Goal: Transaction & Acquisition: Purchase product/service

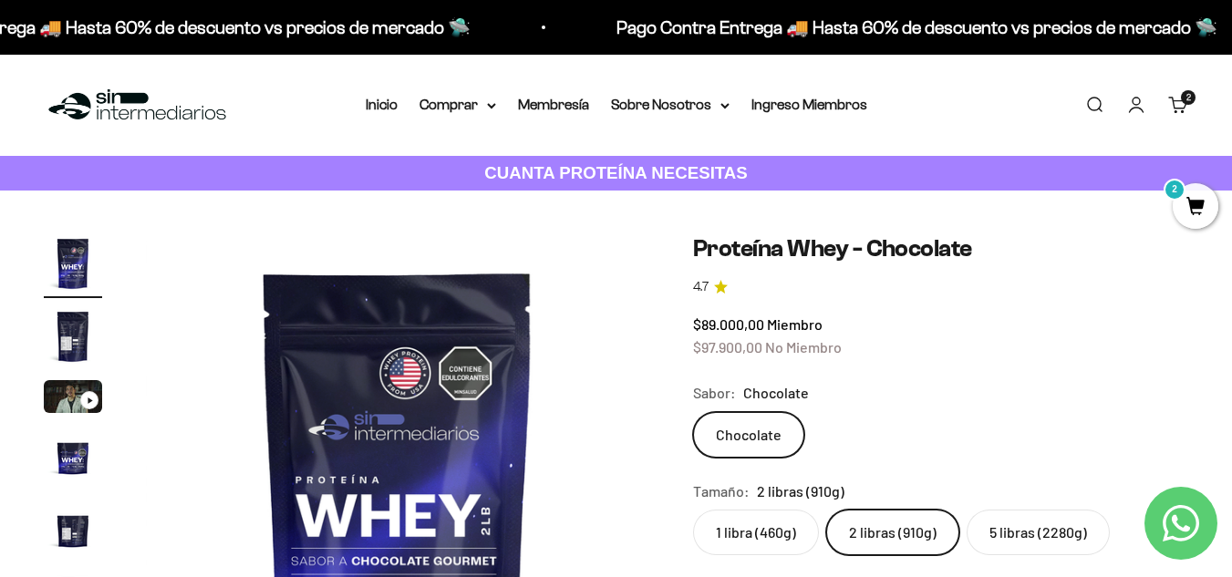
scroll to position [166, 0]
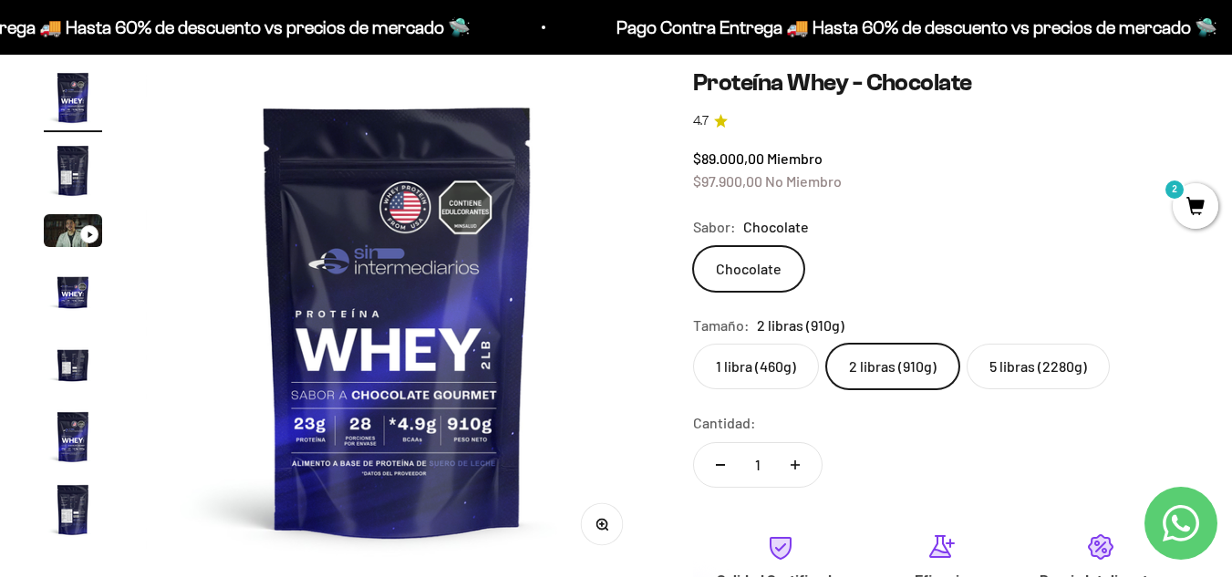
click at [1004, 368] on label "5 libras (2280g)" at bounding box center [1038, 367] width 143 height 46
click at [693, 344] on input "5 libras (2280g)" at bounding box center [692, 343] width 1 height 1
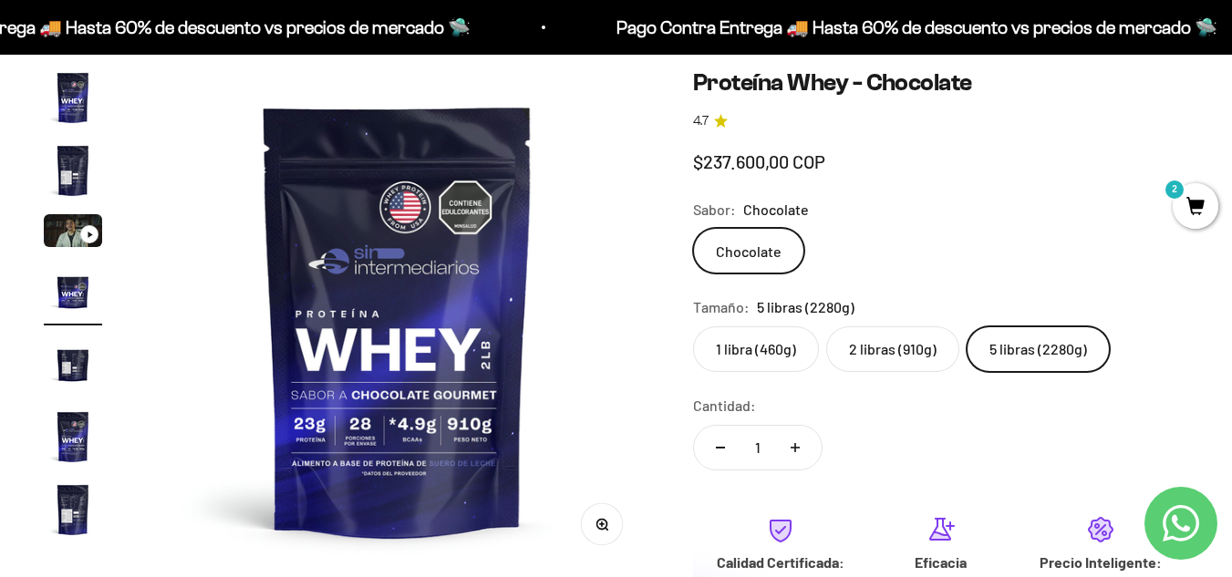
scroll to position [0, 1543]
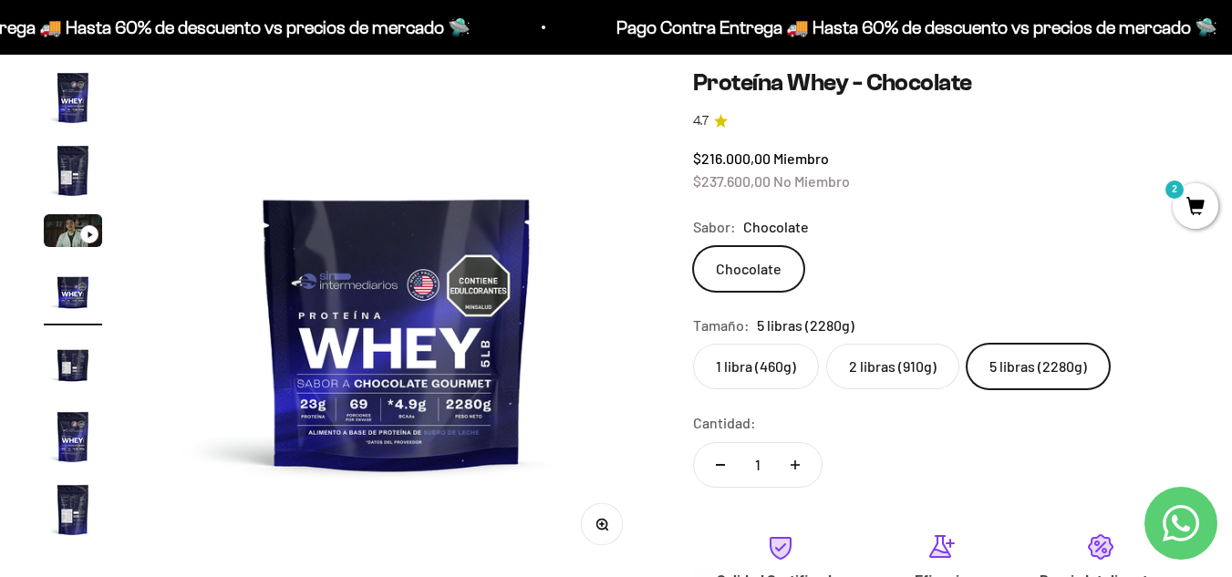
click at [765, 369] on label "1 libra (460g)" at bounding box center [756, 367] width 126 height 46
click at [693, 344] on input "1 libra (460g)" at bounding box center [692, 343] width 1 height 1
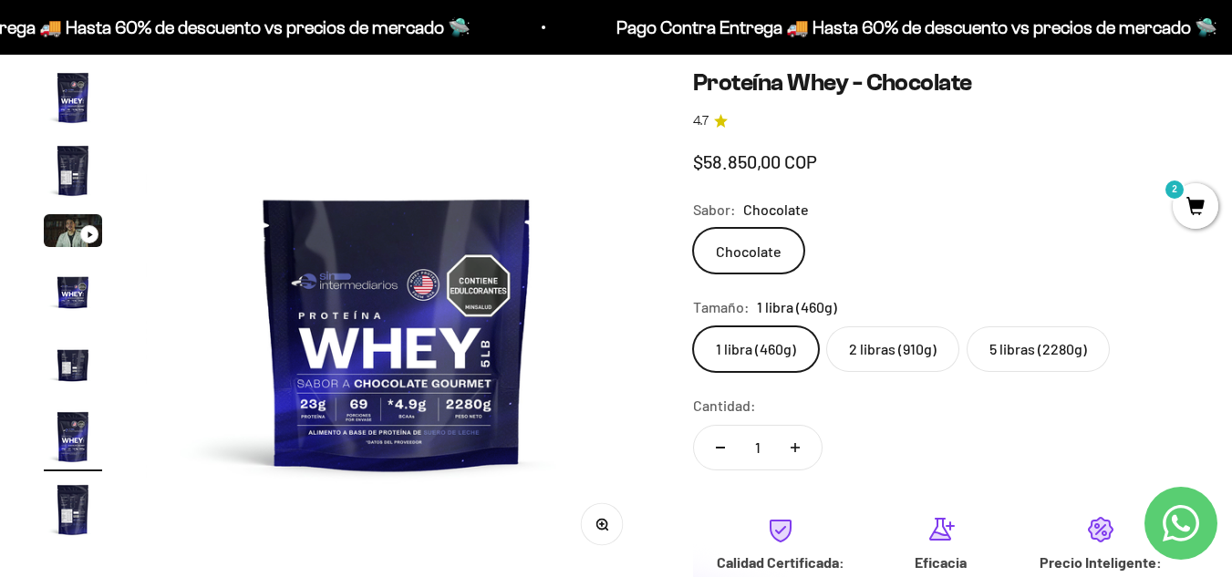
scroll to position [0, 2571]
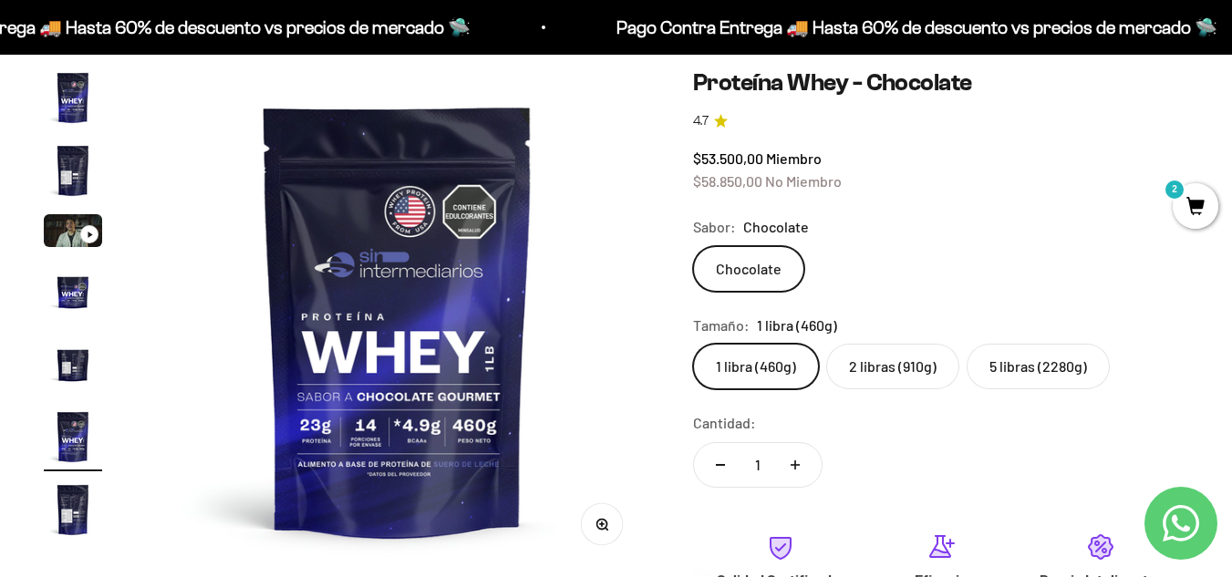
click at [850, 368] on label "2 libras (910g)" at bounding box center [892, 367] width 133 height 46
click at [693, 344] on input "2 libras (910g)" at bounding box center [692, 343] width 1 height 1
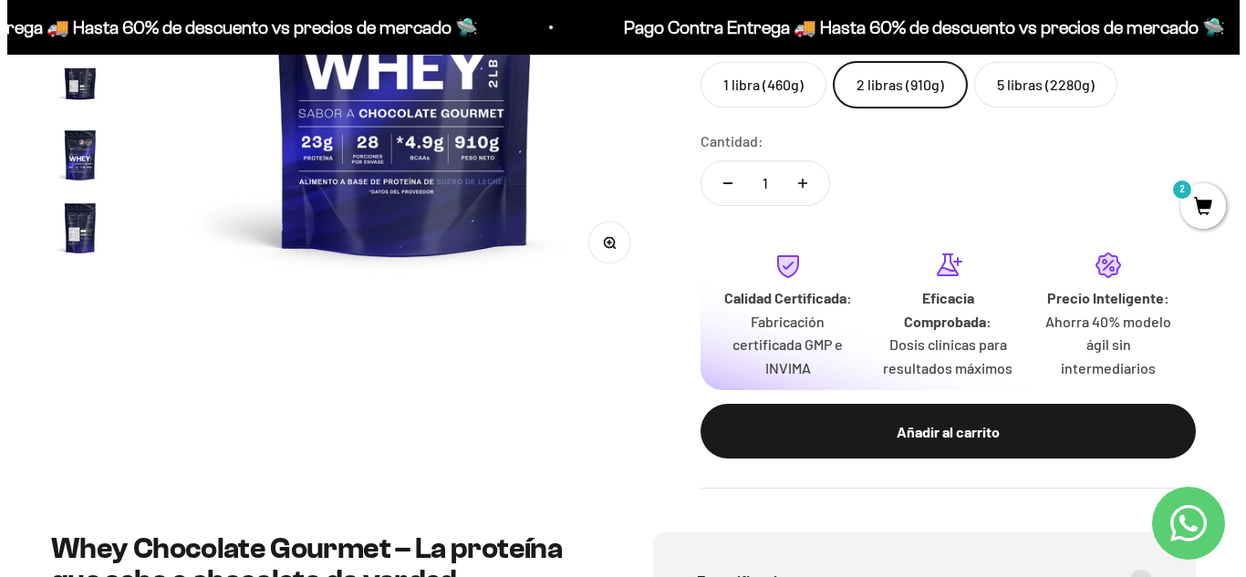
scroll to position [449, 0]
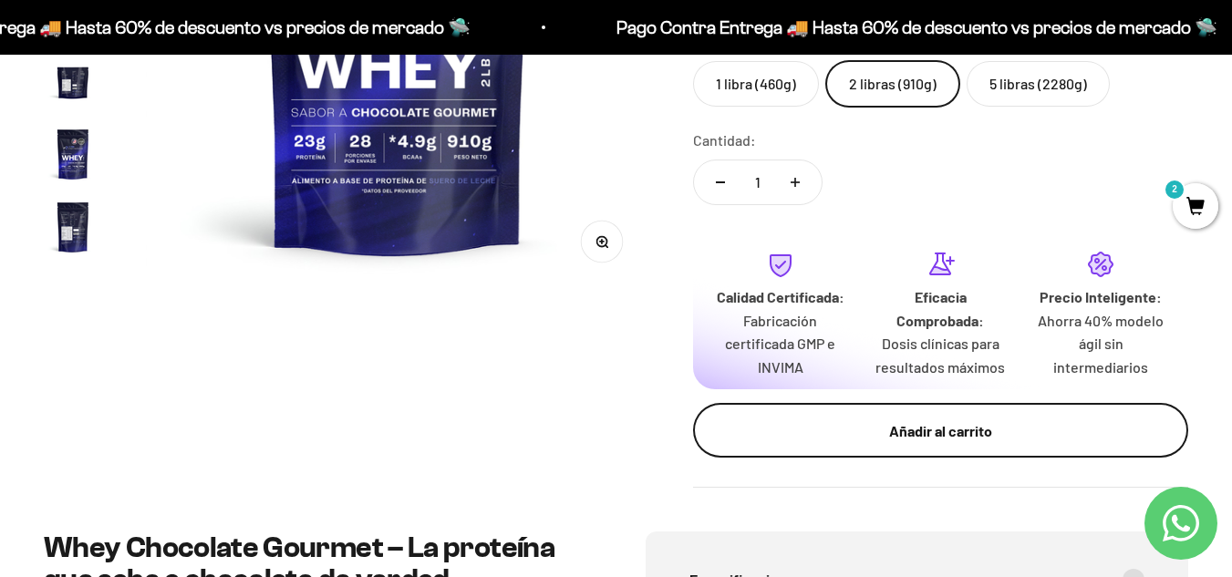
click at [828, 437] on div "Añadir al carrito" at bounding box center [941, 432] width 422 height 24
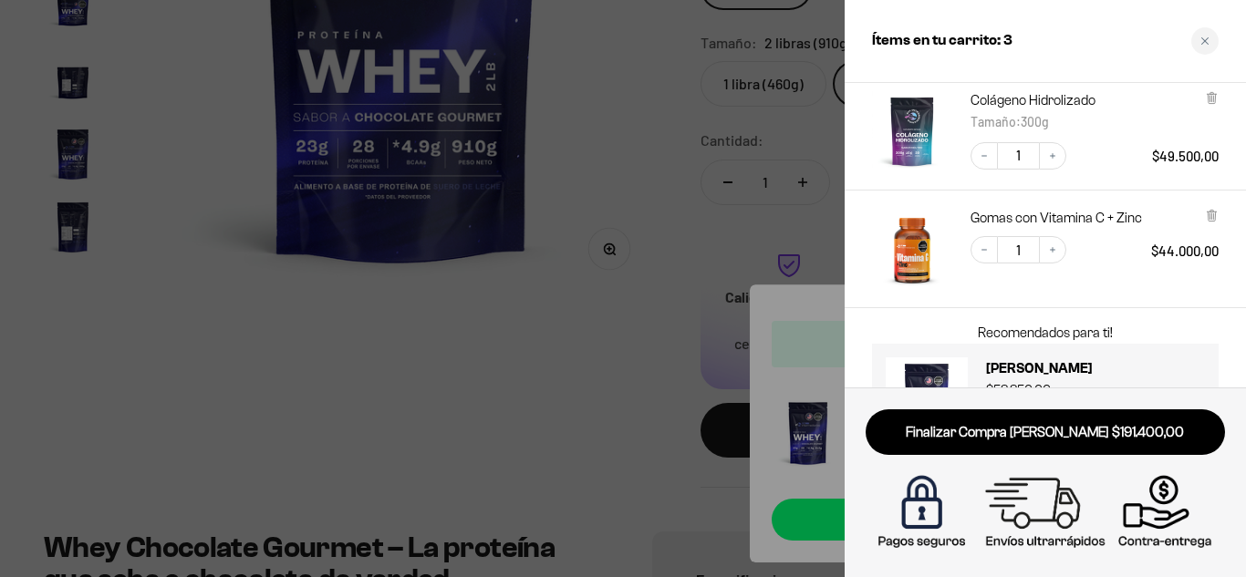
scroll to position [250, 0]
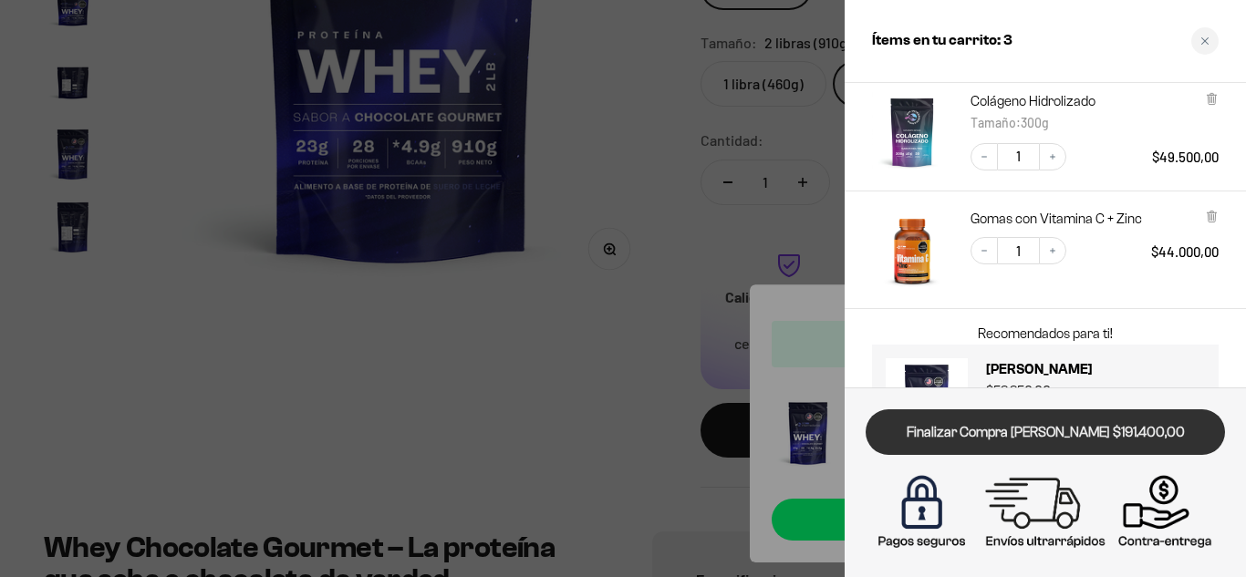
click at [1098, 419] on link "Finalizar Compra [PERSON_NAME] $191.400,00" at bounding box center [1045, 433] width 359 height 47
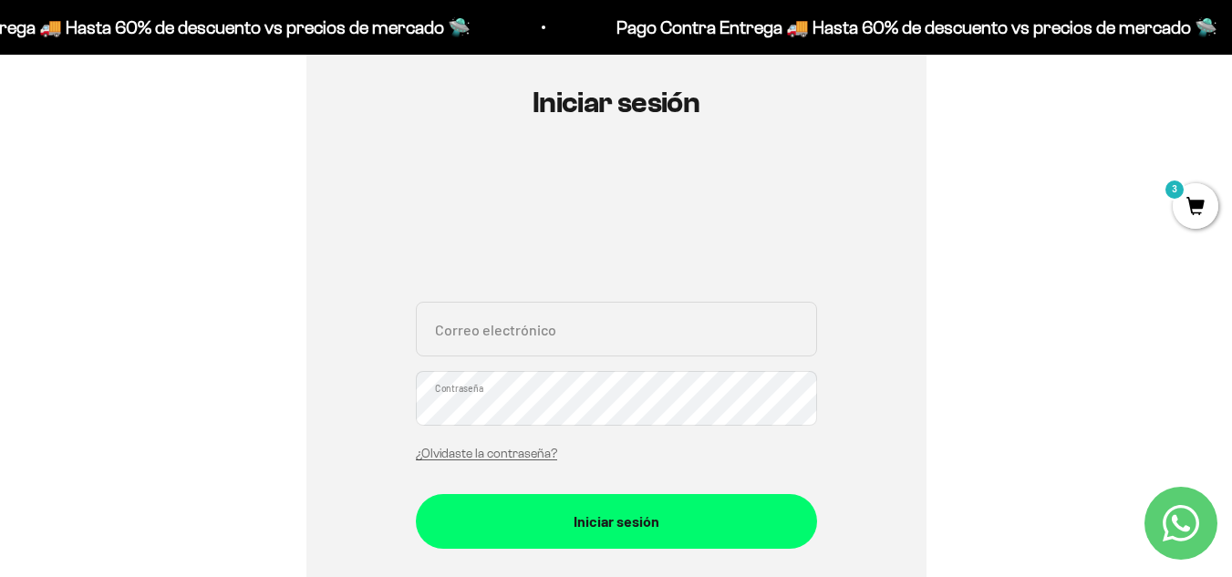
scroll to position [200, 0]
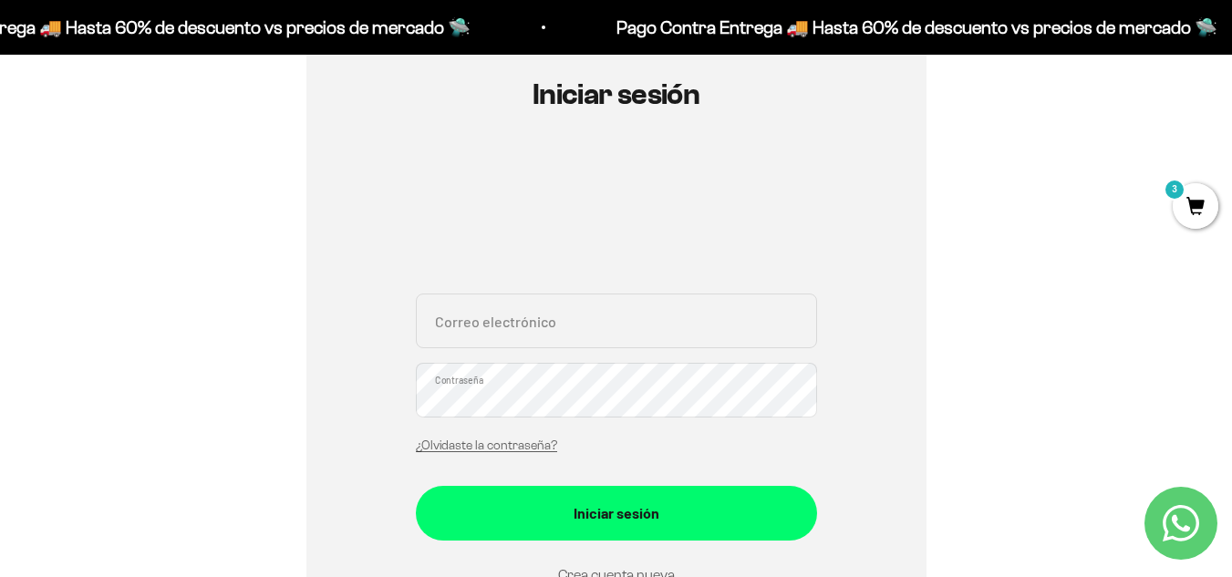
click at [544, 326] on input "Correo electrónico" at bounding box center [616, 321] width 401 height 55
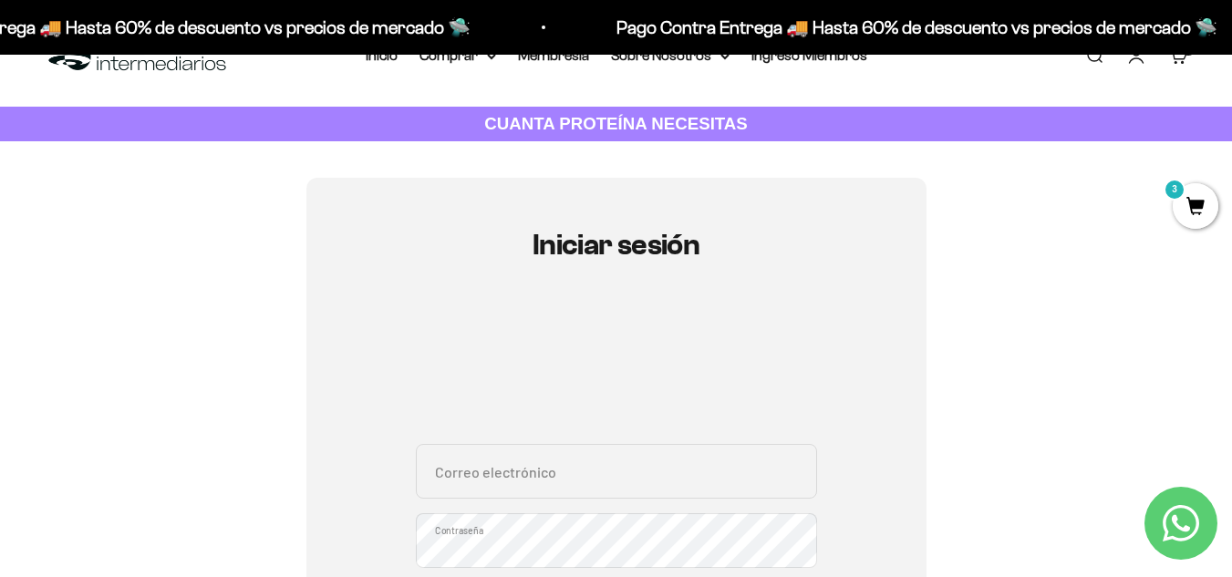
scroll to position [47, 0]
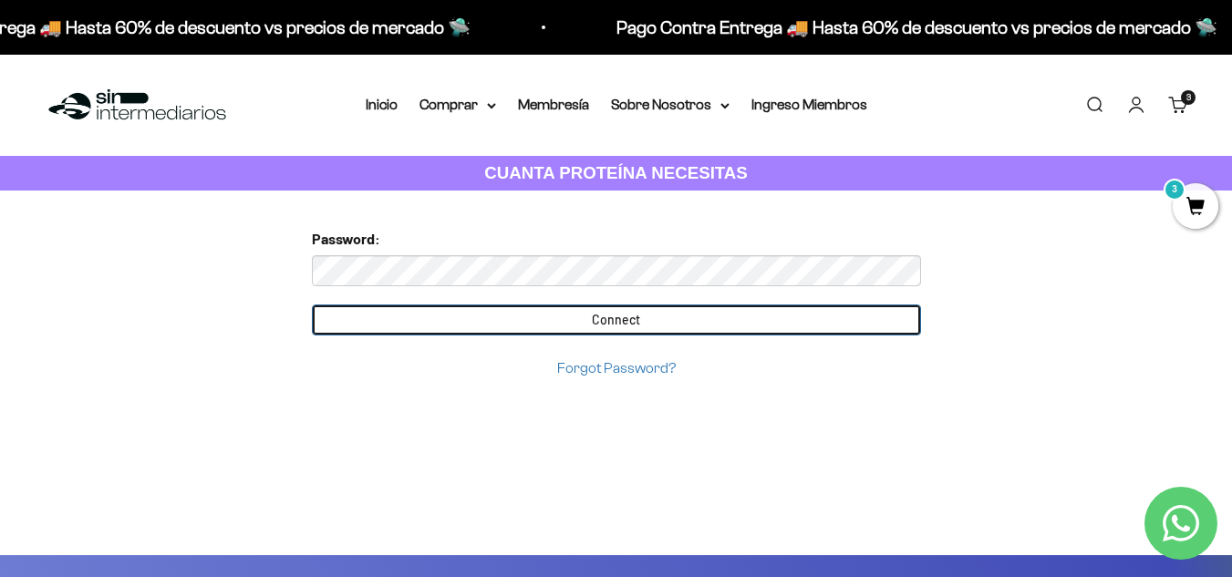
click at [758, 322] on input "Connect" at bounding box center [616, 320] width 609 height 31
click at [599, 324] on input "Connect" at bounding box center [616, 320] width 609 height 31
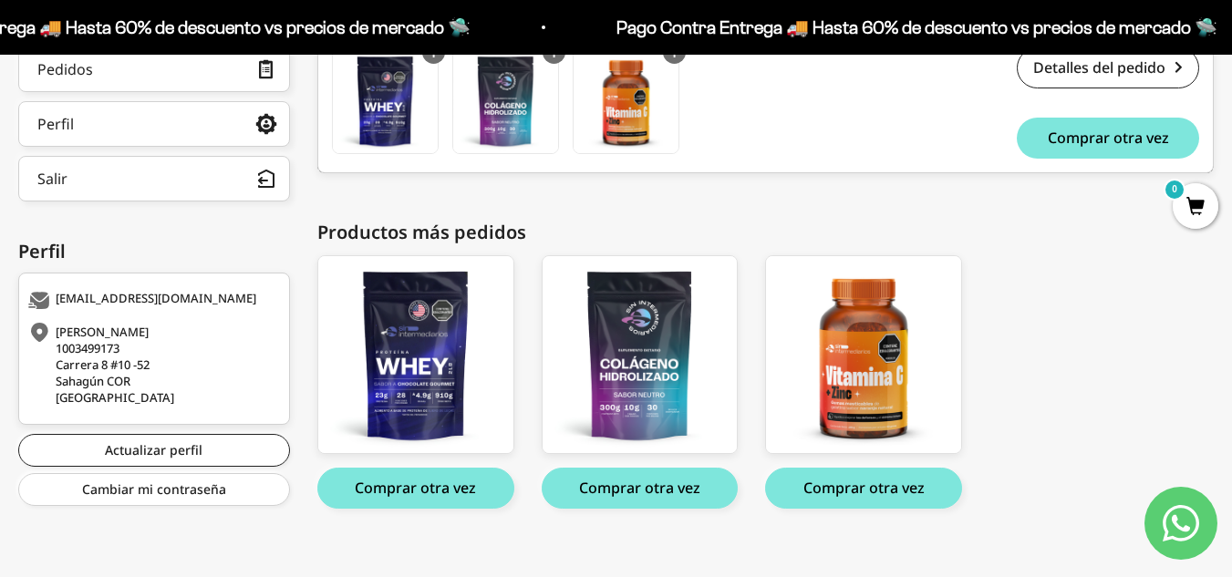
scroll to position [274, 0]
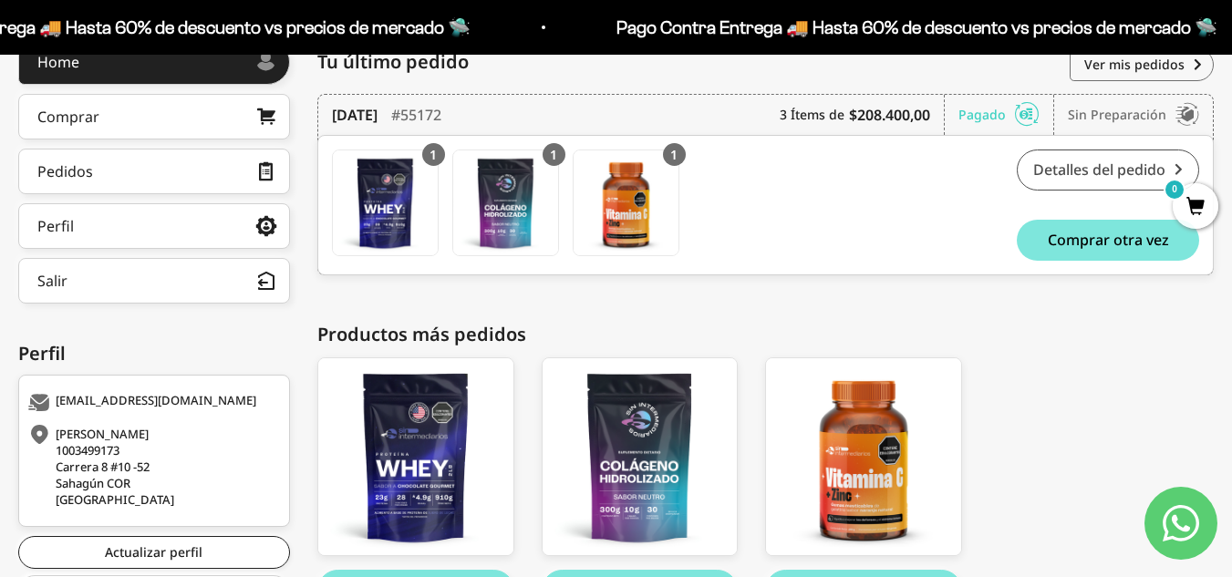
click at [1107, 175] on link "Detalles del pedido" at bounding box center [1108, 170] width 182 height 41
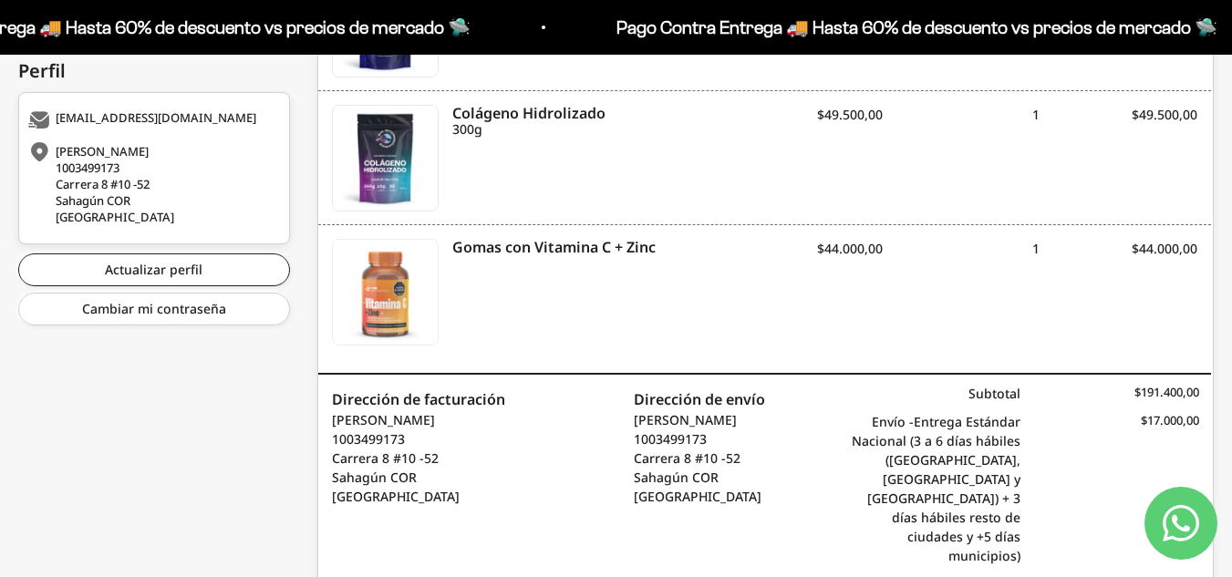
scroll to position [552, 0]
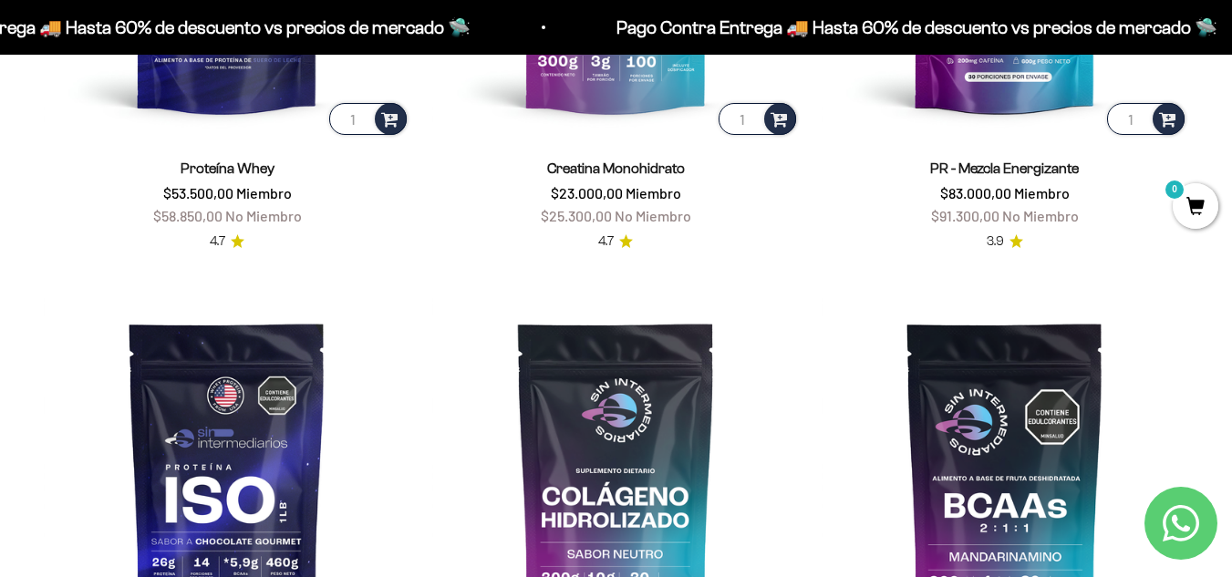
scroll to position [974, 0]
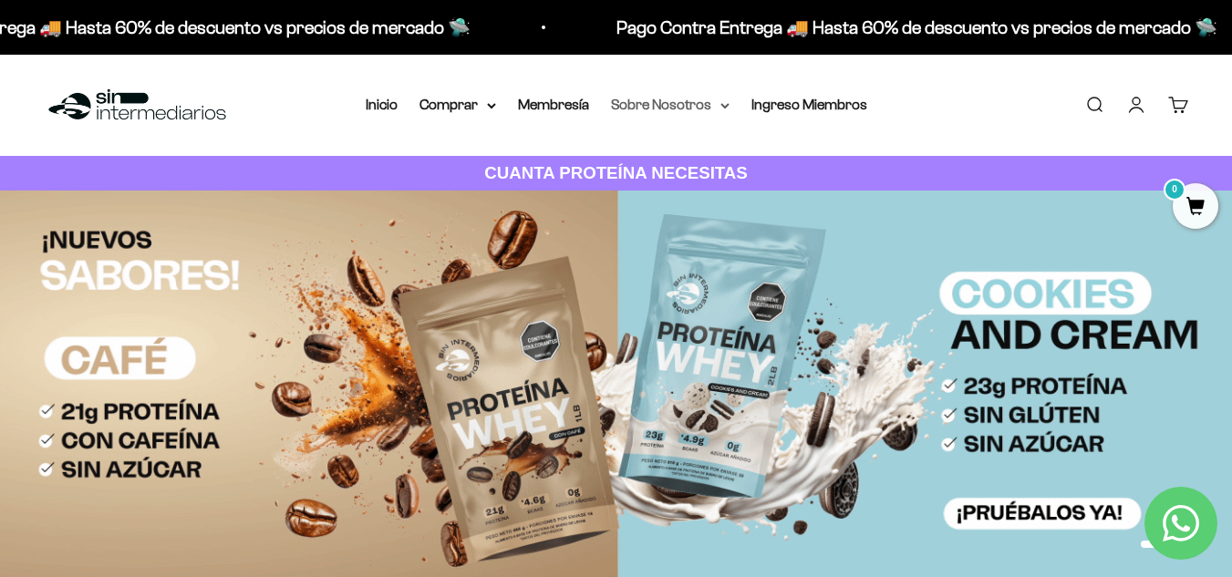
click at [711, 103] on summary "Sobre Nosotros" at bounding box center [670, 105] width 119 height 24
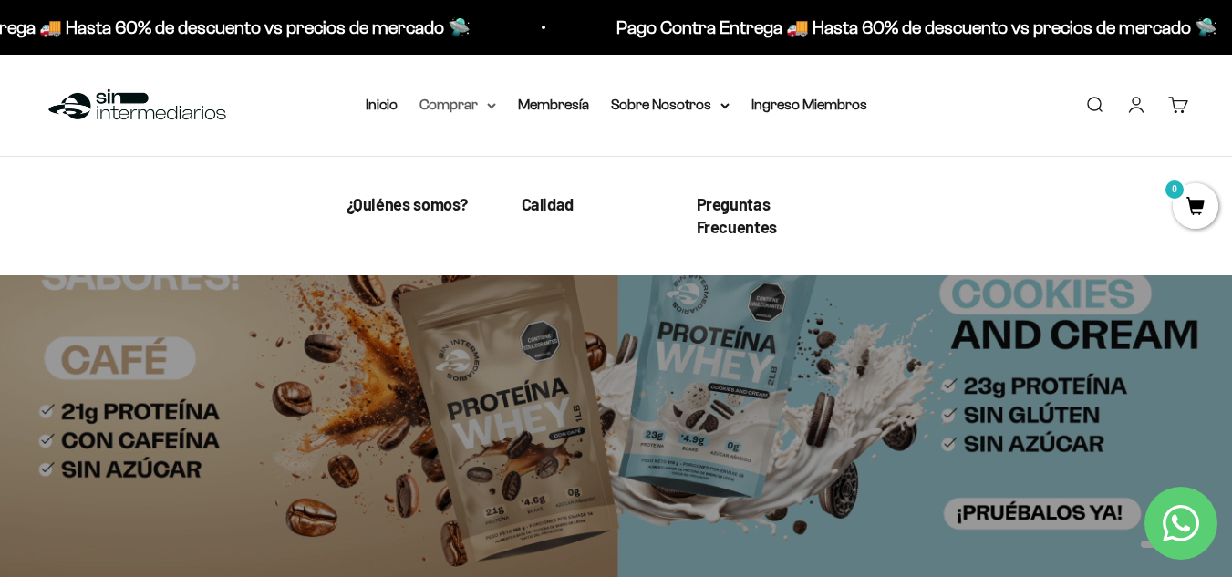
click at [464, 106] on summary "Comprar" at bounding box center [458, 105] width 77 height 24
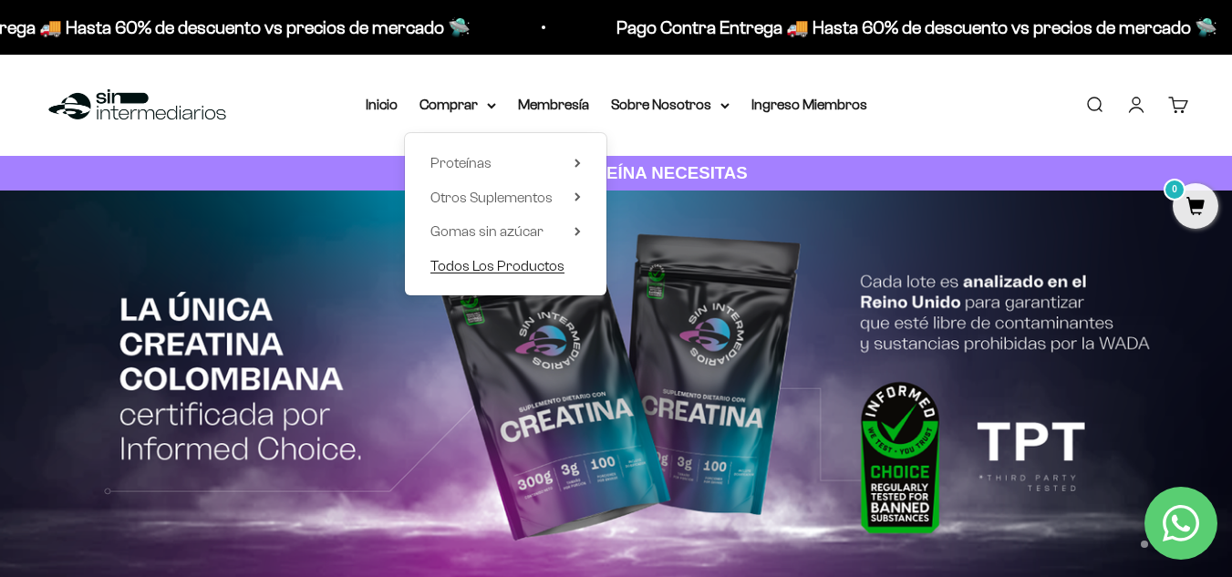
click at [483, 273] on span "Todos Los Productos" at bounding box center [498, 266] width 134 height 16
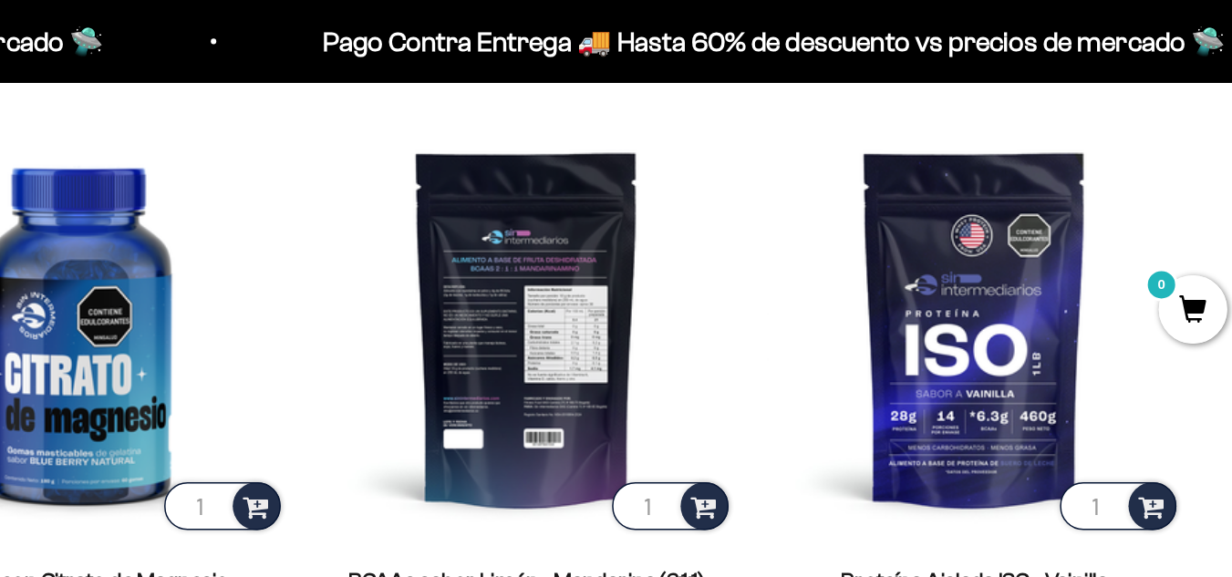
scroll to position [1066, 0]
